Goal: Information Seeking & Learning: Learn about a topic

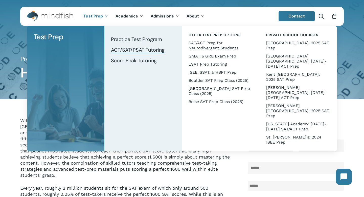
click at [120, 49] on span "ACT/SAT/PSAT Tutoring" at bounding box center [138, 50] width 54 height 7
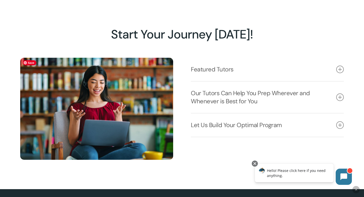
scroll to position [498, 0]
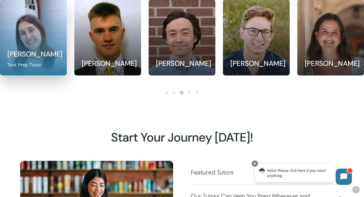
click at [37, 49] on link at bounding box center [33, 37] width 66 height 75
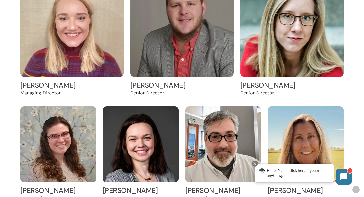
scroll to position [161, 0]
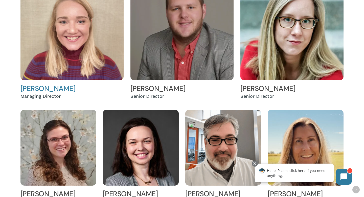
click at [75, 50] on img at bounding box center [71, 28] width 103 height 103
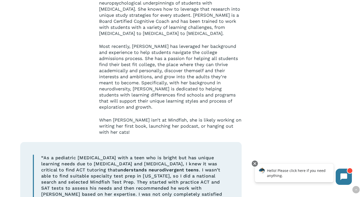
scroll to position [339, 0]
